Goal: Navigation & Orientation: Find specific page/section

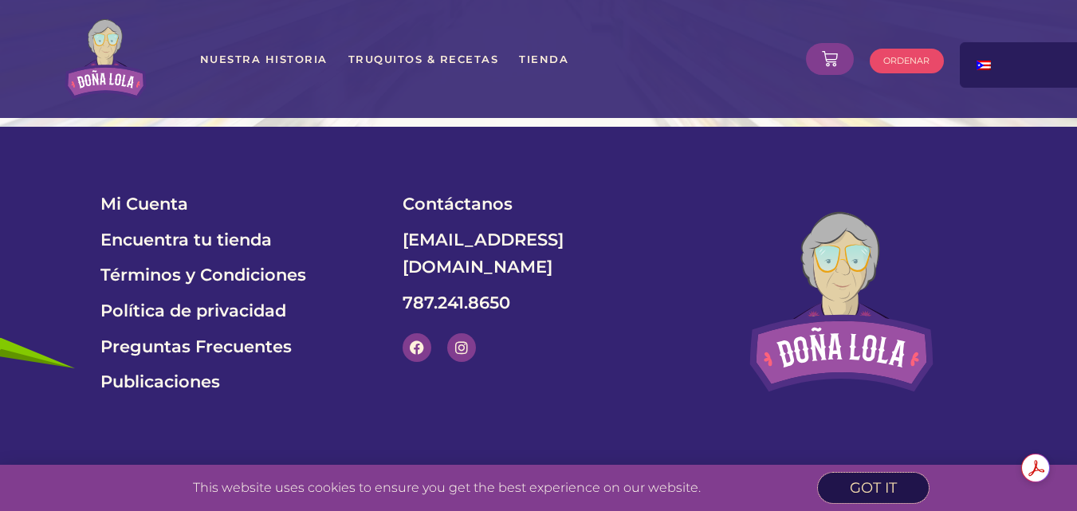
scroll to position [5593, 0]
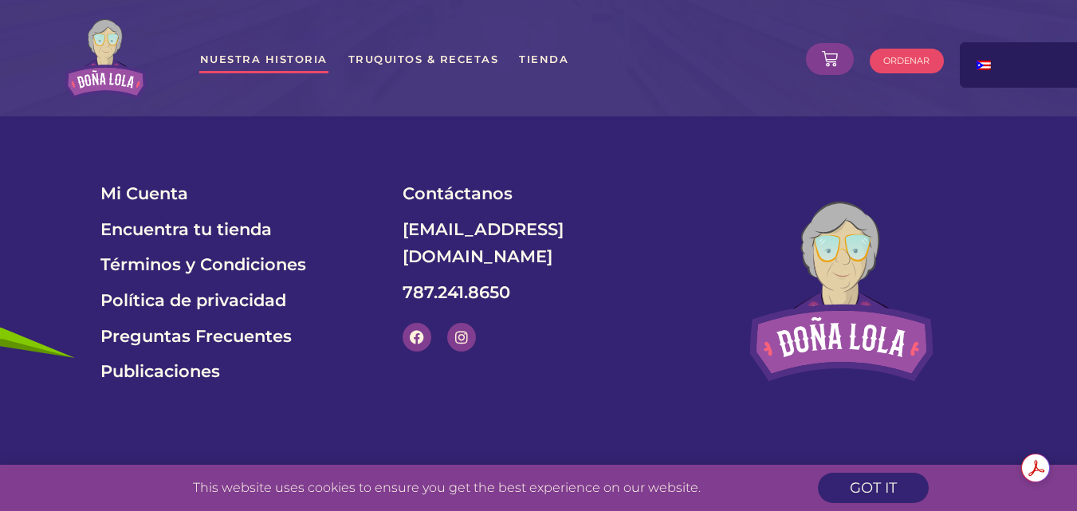
click at [265, 61] on link "Nuestra Historia" at bounding box center [263, 59] width 129 height 29
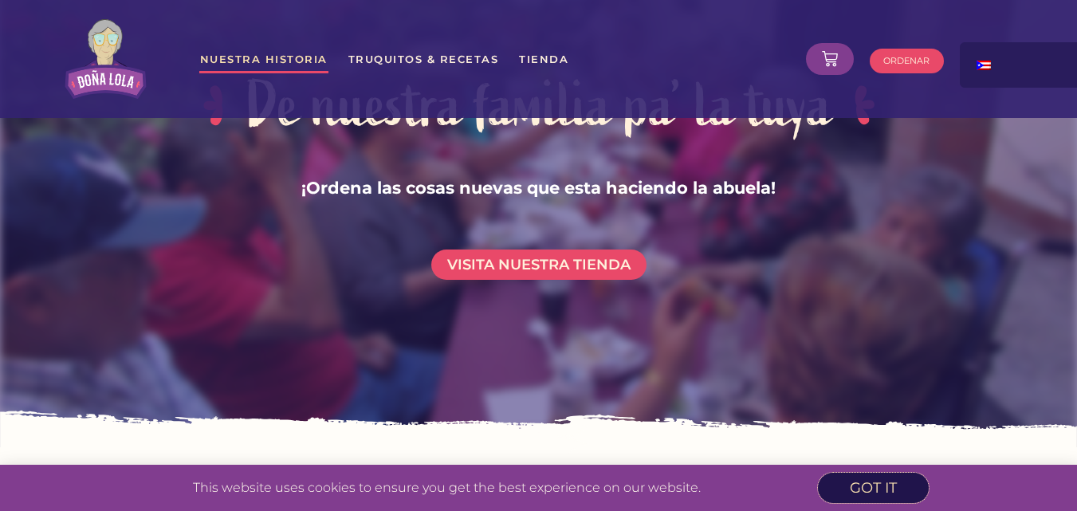
scroll to position [1834, 0]
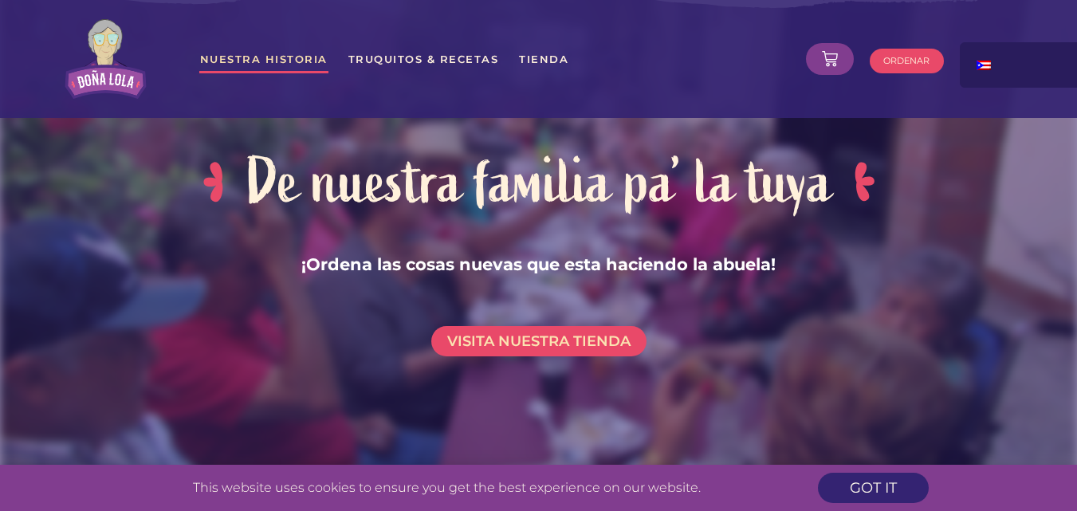
click at [551, 334] on span "visita nuestra tienda" at bounding box center [538, 341] width 183 height 14
